Goal: Task Accomplishment & Management: Use online tool/utility

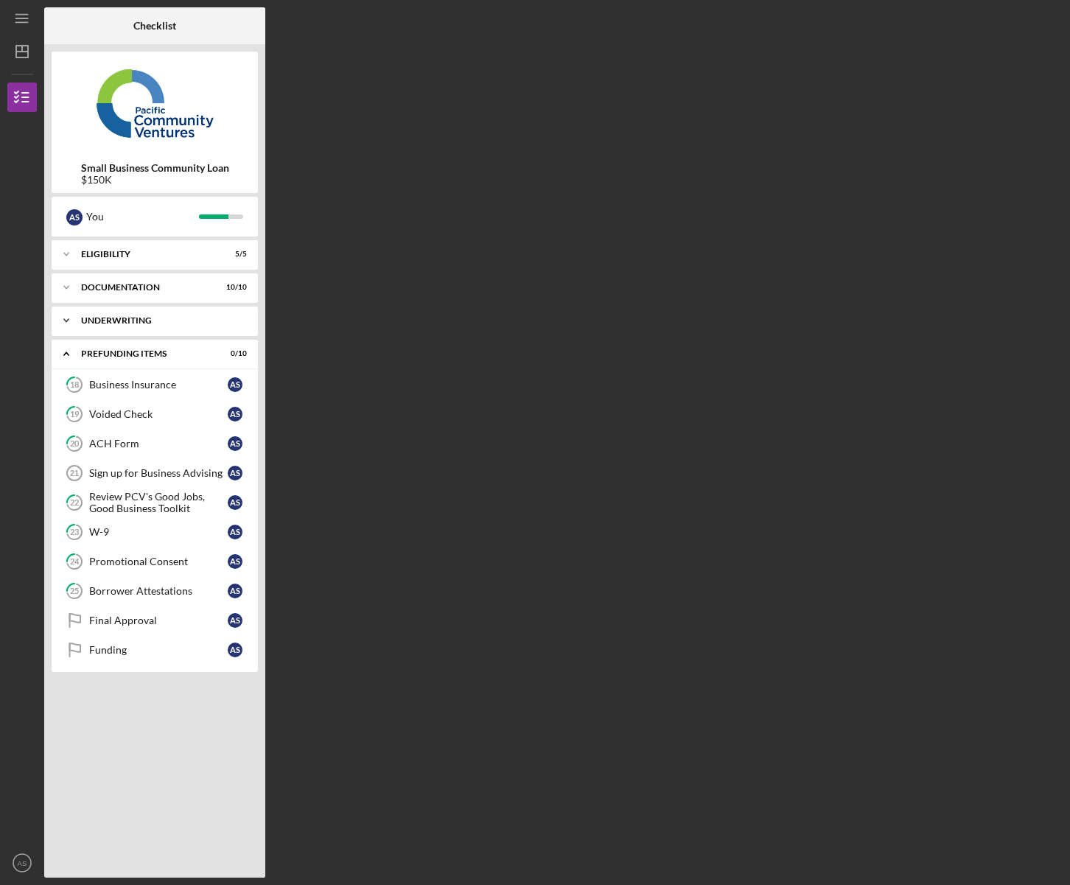
click at [132, 321] on div "Underwriting" at bounding box center [160, 320] width 158 height 9
click at [160, 613] on link "Final Approval Final Approval A S" at bounding box center [155, 620] width 192 height 29
